Goal: Subscribe to service/newsletter

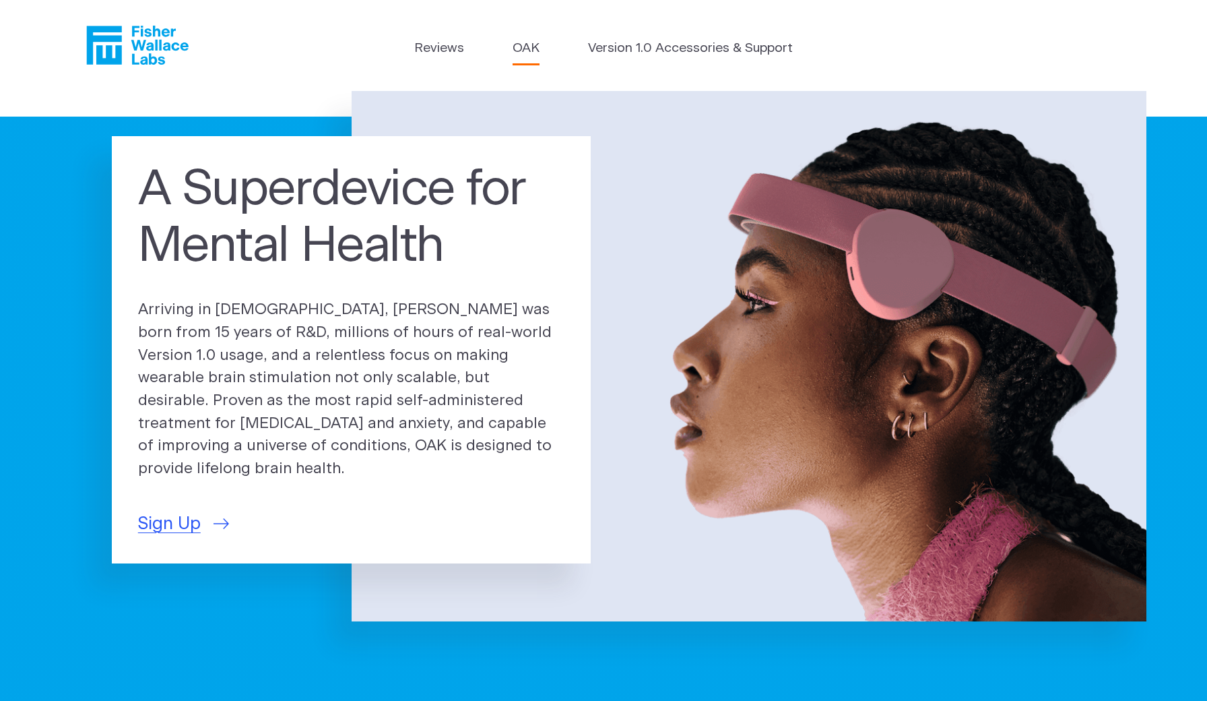
click at [529, 45] on link "OAK" at bounding box center [526, 49] width 27 height 20
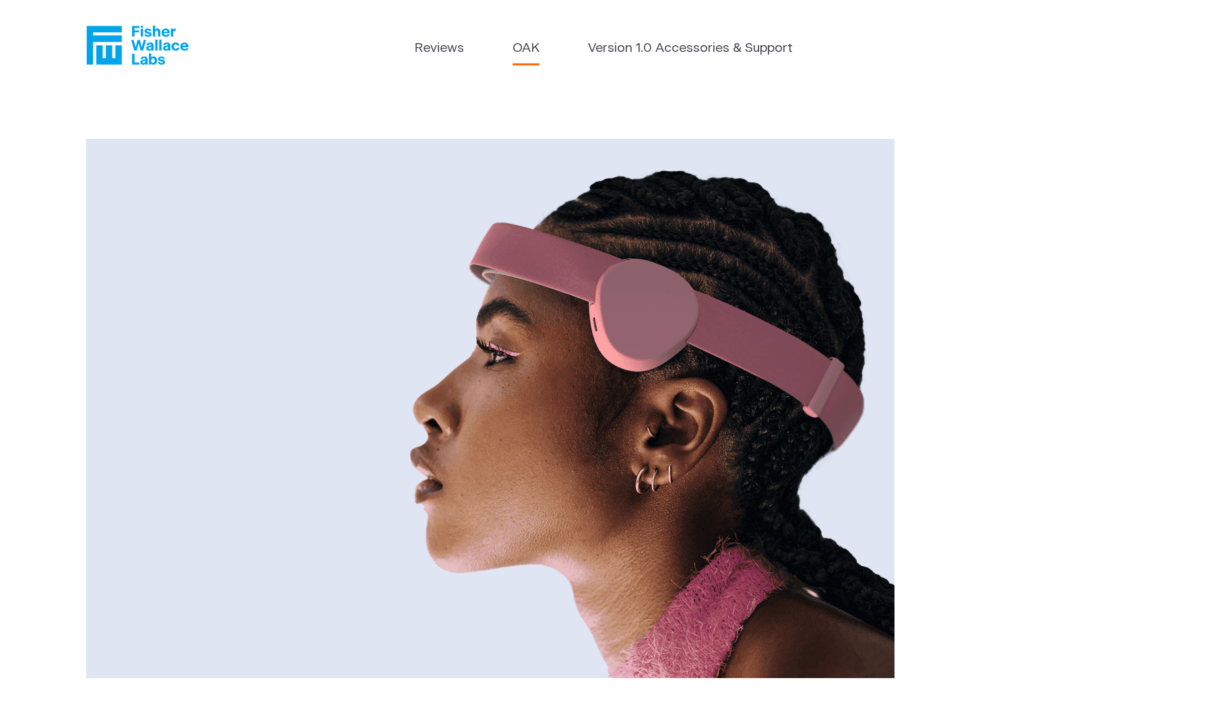
drag, startPoint x: 555, startPoint y: 46, endPoint x: 512, endPoint y: 46, distance: 43.1
click at [512, 46] on ul "Reviews OAK Version 1.0 Accessories & Support" at bounding box center [603, 52] width 378 height 26
copy link "OAK"
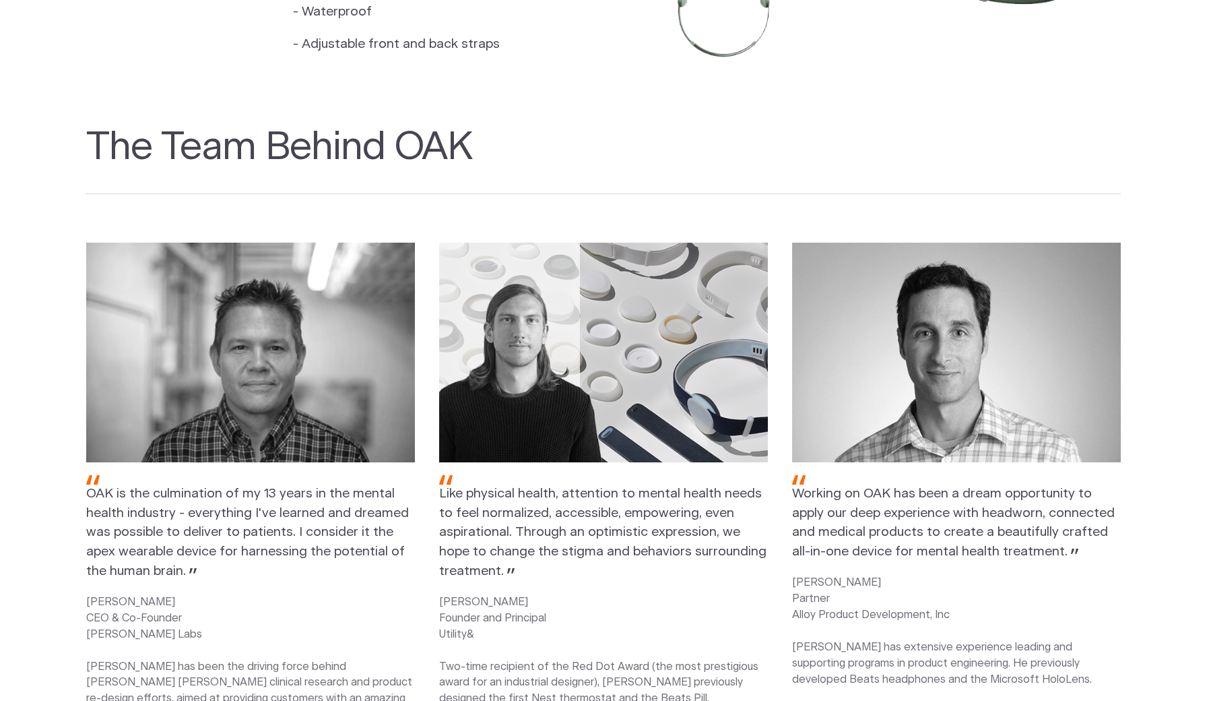
scroll to position [1578, 0]
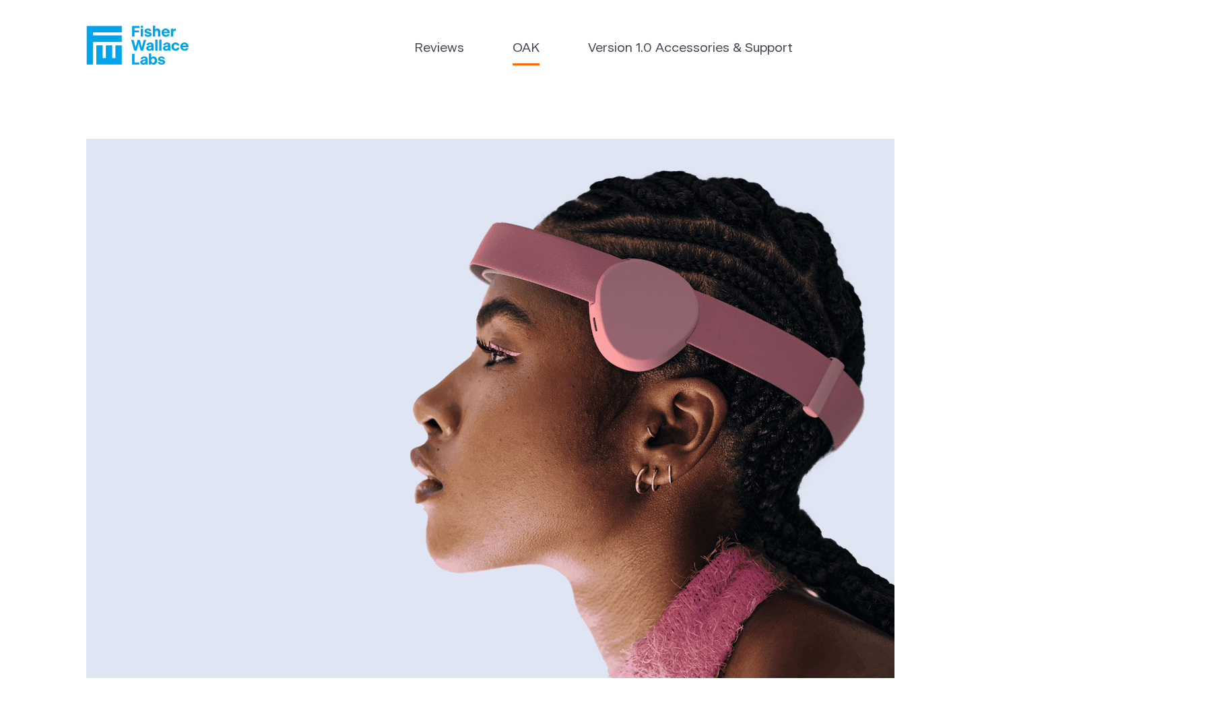
click at [154, 57] on icon "Fisher Wallace" at bounding box center [142, 45] width 92 height 39
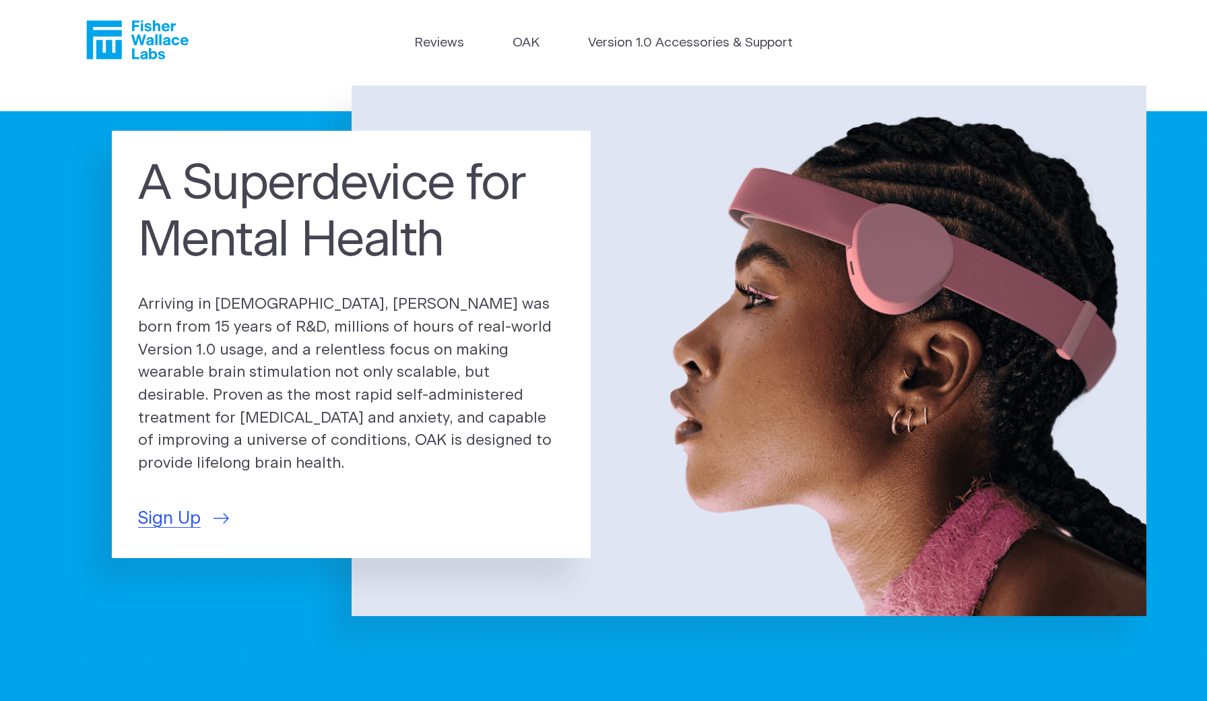
scroll to position [8, 0]
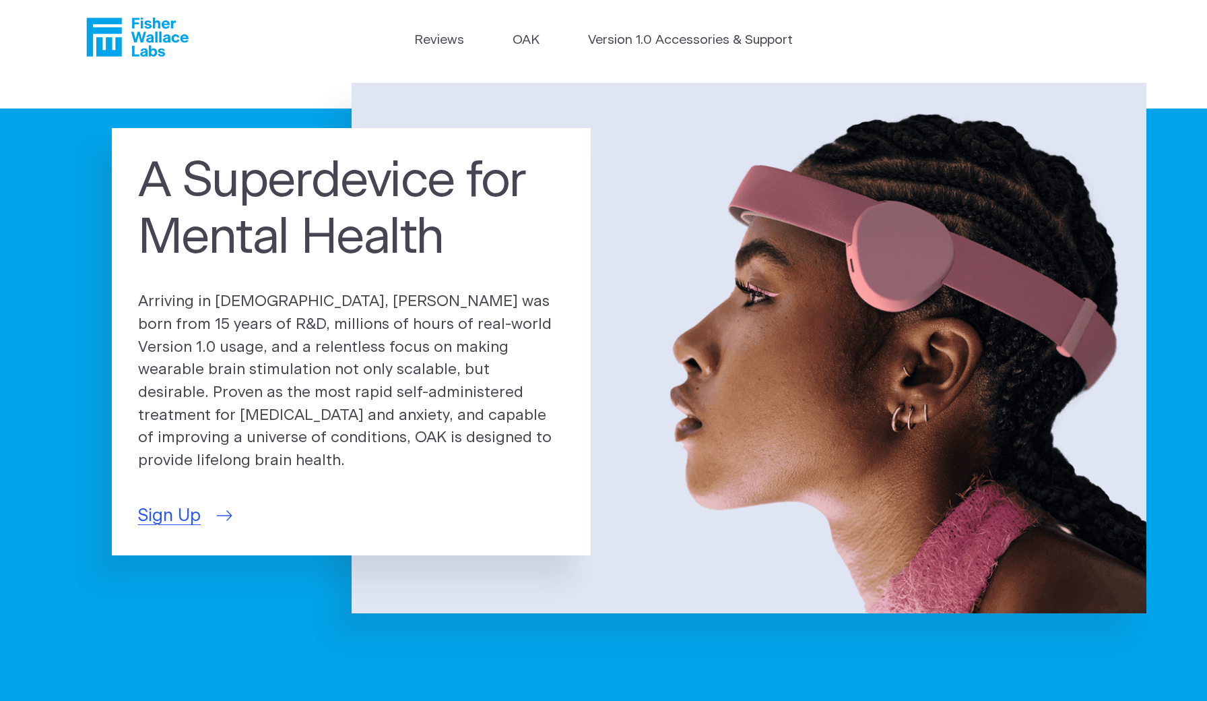
click at [179, 503] on span "Sign Up" at bounding box center [169, 516] width 63 height 26
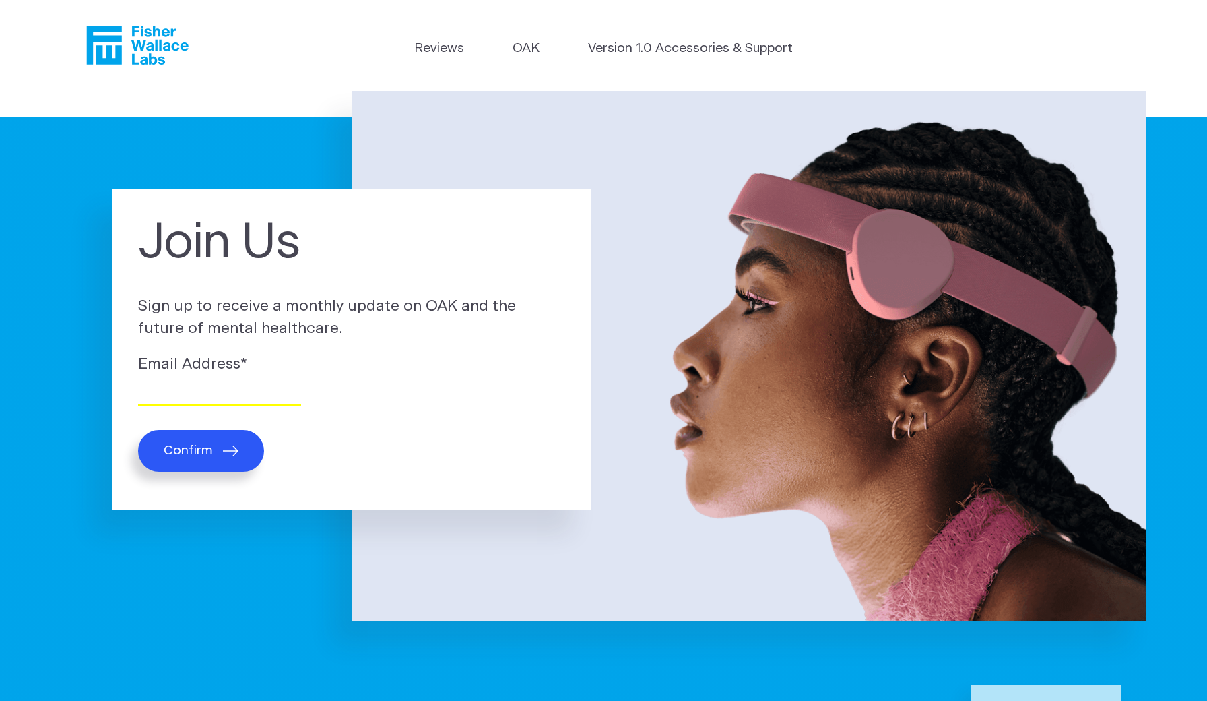
click at [220, 385] on input "Email Address *" at bounding box center [219, 393] width 163 height 21
type input "amandakveale@gmail.com"
click at [215, 437] on button "Confirm" at bounding box center [201, 450] width 126 height 41
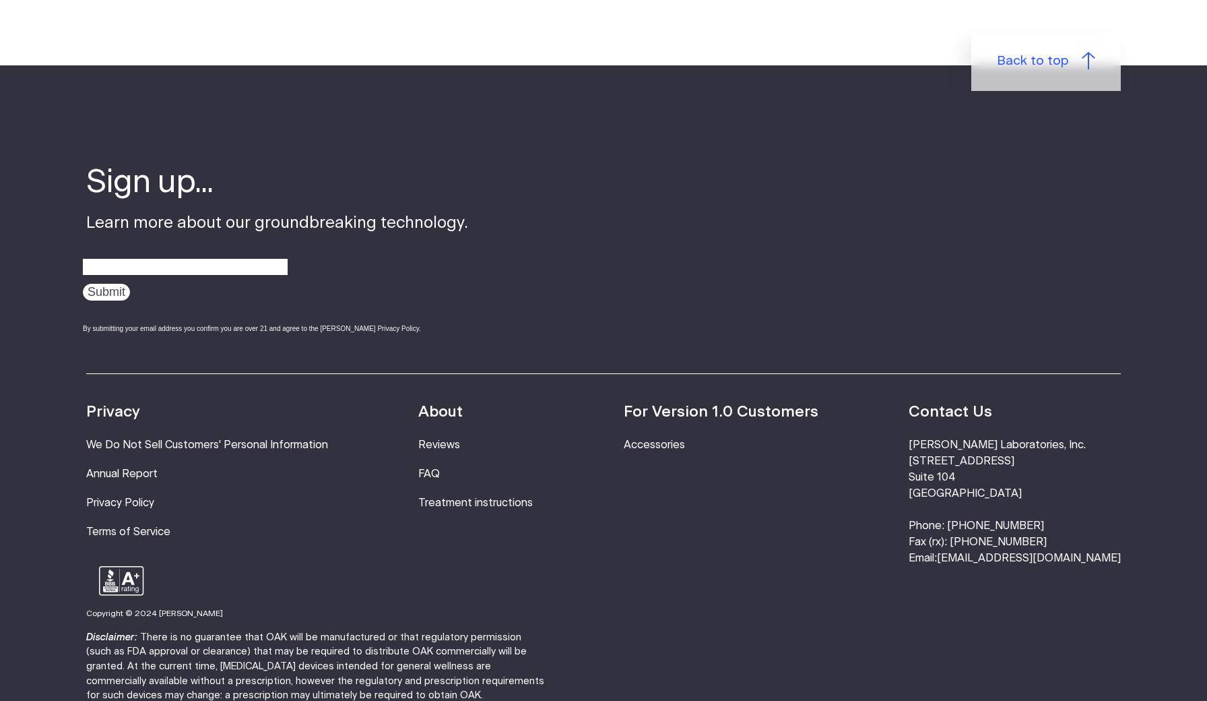
scroll to position [250, 0]
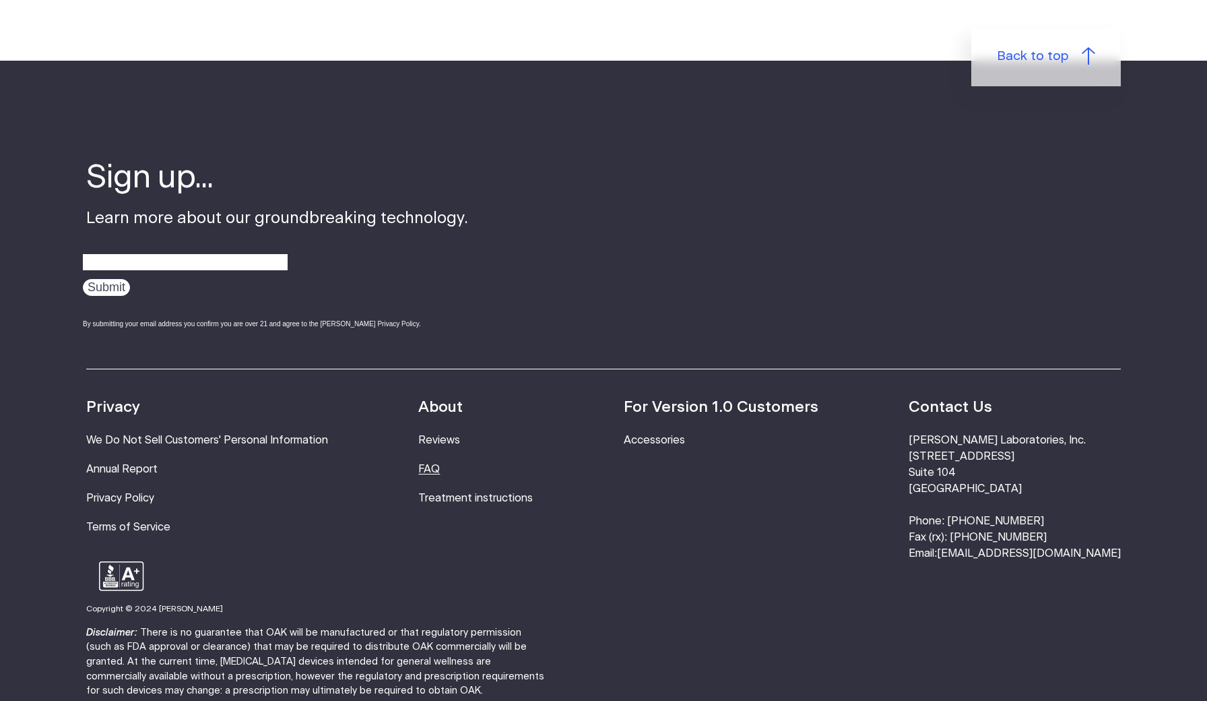
click at [440, 468] on link "FAQ" at bounding box center [429, 468] width 22 height 11
